Goal: Task Accomplishment & Management: Manage account settings

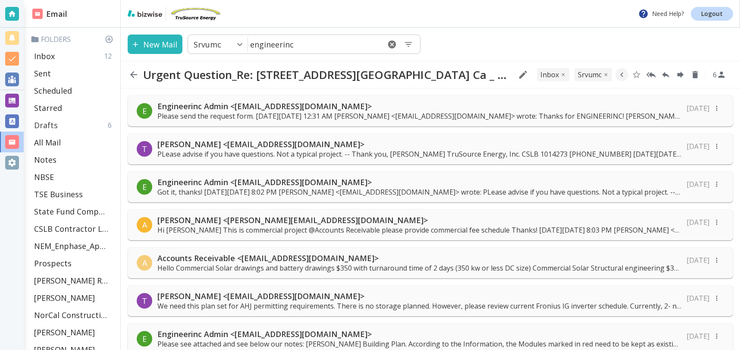
scroll to position [769, 0]
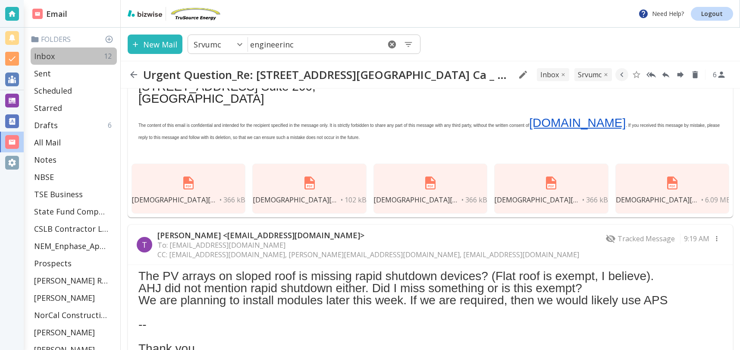
click at [87, 58] on div "Inbox 12" at bounding box center [74, 55] width 86 height 17
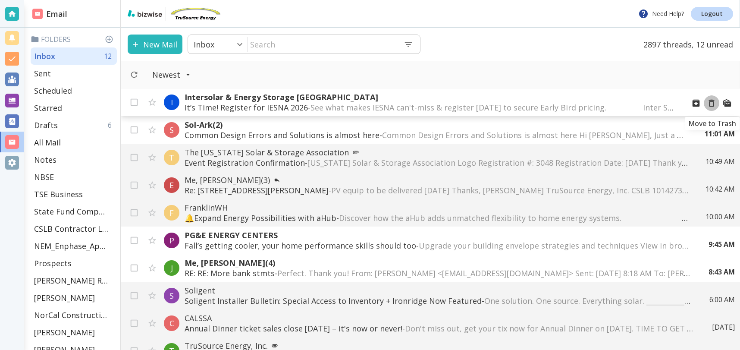
click at [715, 102] on icon "Move to Trash" at bounding box center [711, 102] width 9 height 9
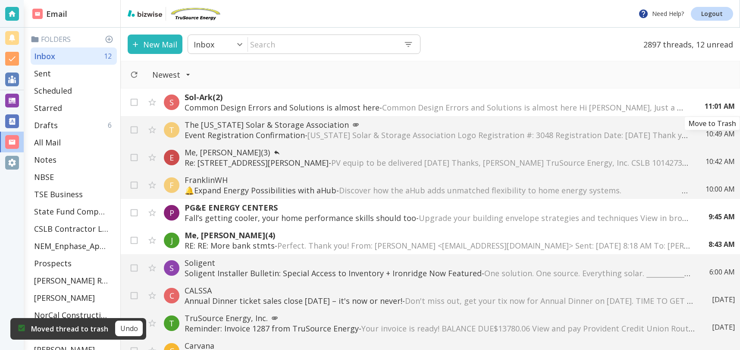
click at [0, 0] on icon "Move to Trash" at bounding box center [0, 0] width 0 height 0
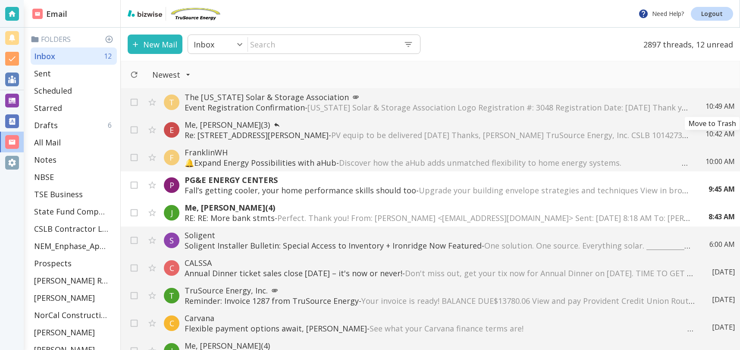
click at [0, 0] on icon "Move to Trash" at bounding box center [0, 0] width 0 height 0
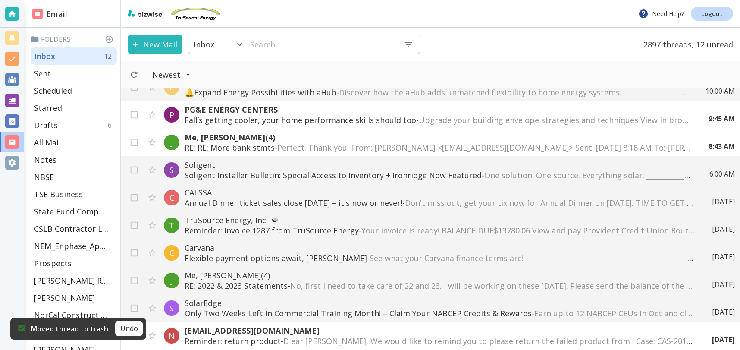
scroll to position [45, 0]
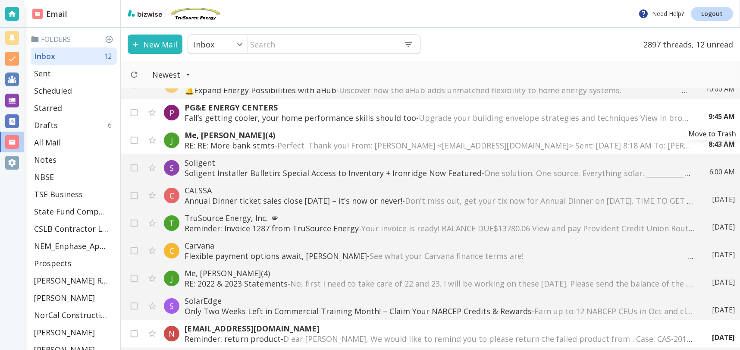
click at [0, 0] on icon "Move to Trash" at bounding box center [0, 0] width 0 height 0
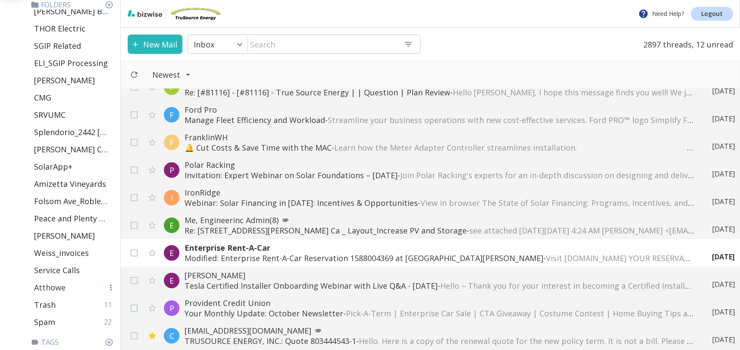
scroll to position [392, 0]
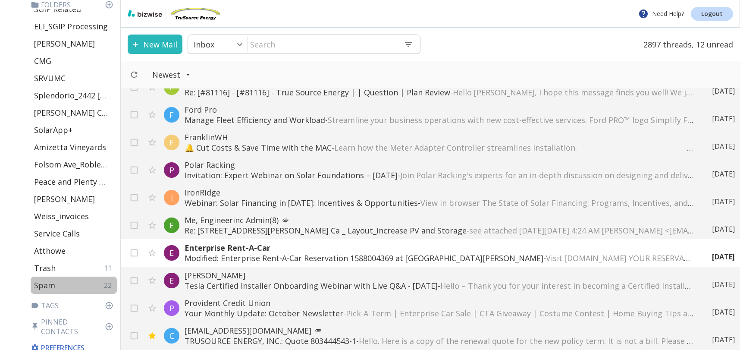
click at [47, 285] on p "Spam" at bounding box center [44, 285] width 21 height 10
type input "49"
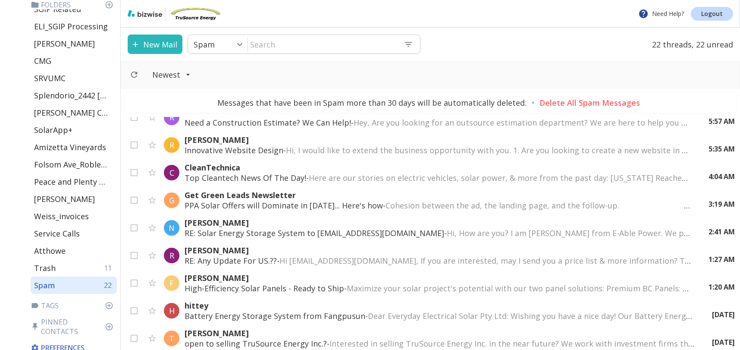
scroll to position [512, 0]
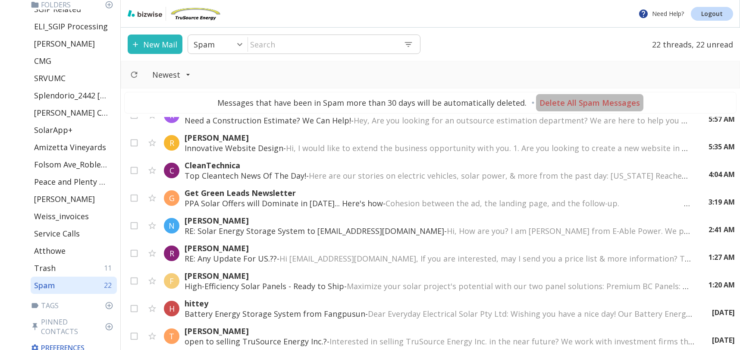
click at [605, 103] on p "Delete All Spam Messages" at bounding box center [589, 102] width 100 height 10
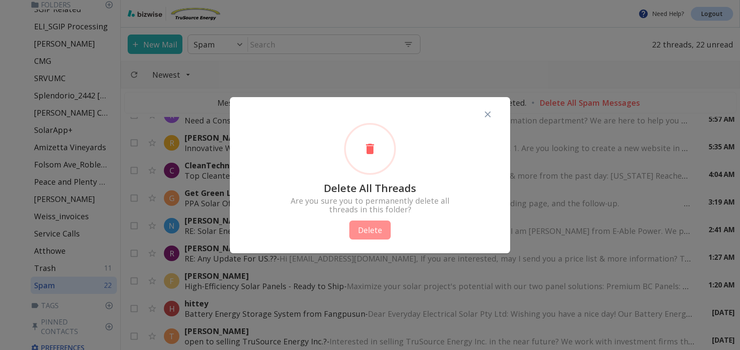
click at [380, 234] on button "Delete" at bounding box center [369, 229] width 41 height 19
